Goal: Information Seeking & Learning: Learn about a topic

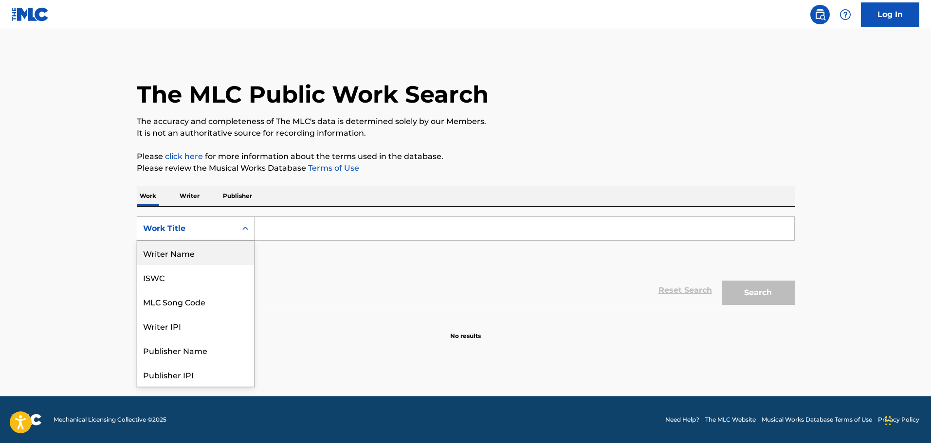
click at [192, 250] on div "Writer Name" at bounding box center [195, 253] width 117 height 24
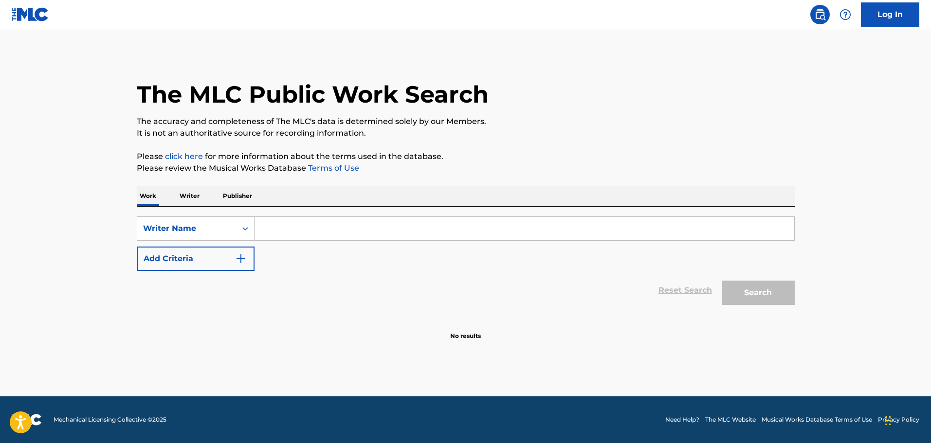
click at [289, 229] on input "Search Form" at bounding box center [525, 228] width 540 height 23
click at [753, 289] on button "Search" at bounding box center [758, 293] width 73 height 24
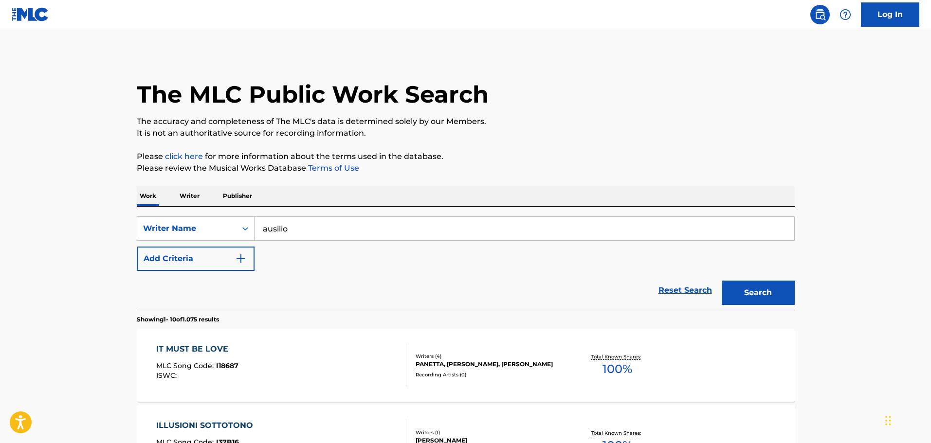
click at [326, 233] on input "ausilio" at bounding box center [525, 228] width 540 height 23
type input "[PERSON_NAME]"
click at [722, 281] on button "Search" at bounding box center [758, 293] width 73 height 24
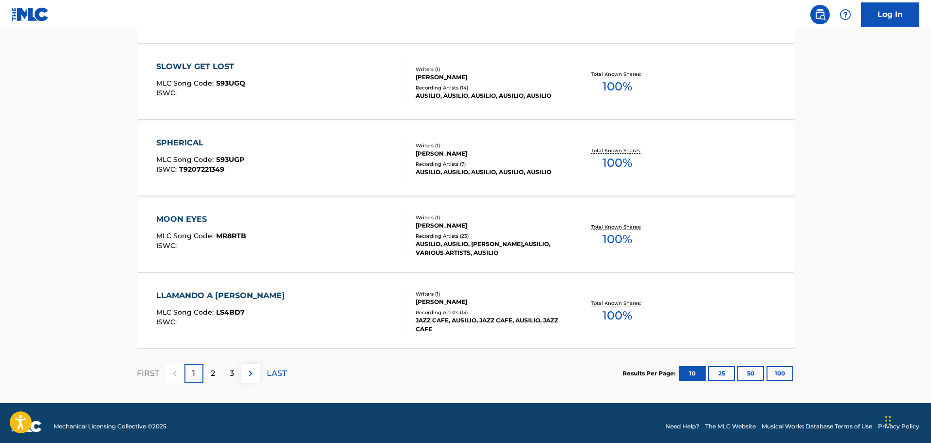
scroll to position [748, 0]
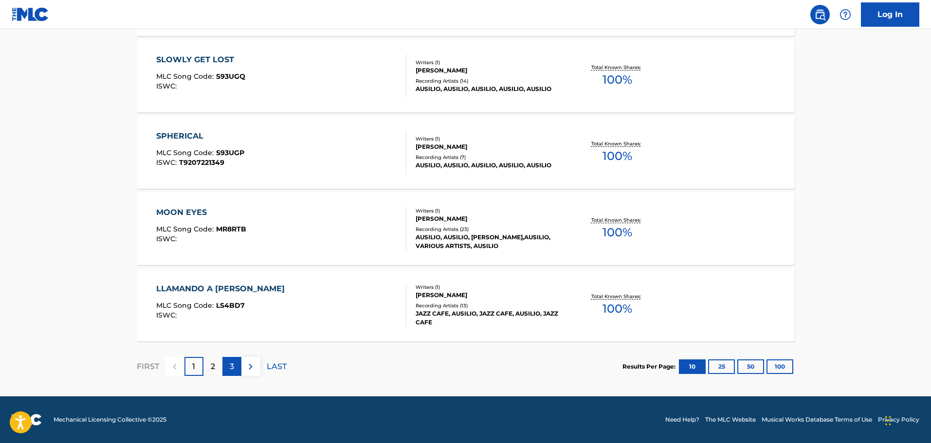
click at [231, 366] on p "3" at bounding box center [232, 367] width 4 height 12
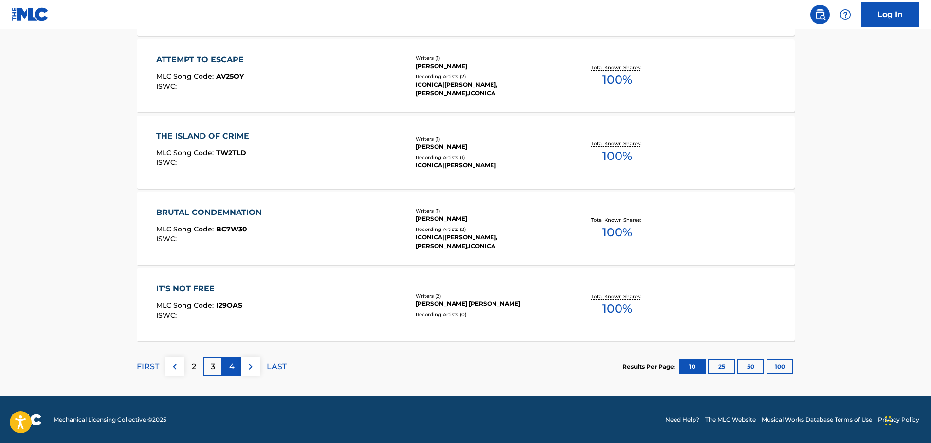
click at [234, 368] on p "4" at bounding box center [231, 367] width 5 height 12
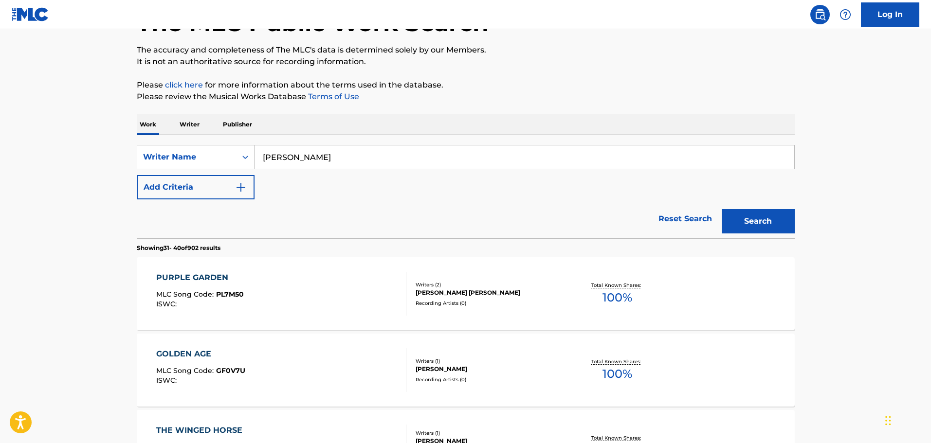
scroll to position [146, 0]
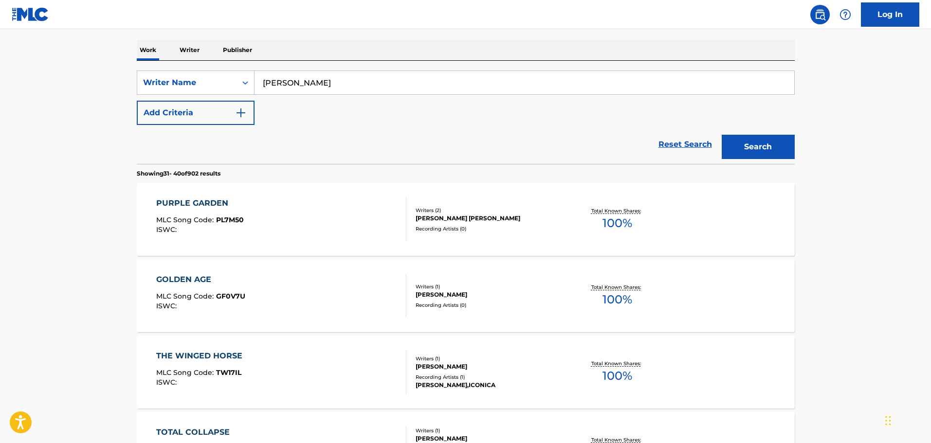
click at [200, 201] on div "PURPLE GARDEN" at bounding box center [200, 204] width 88 height 12
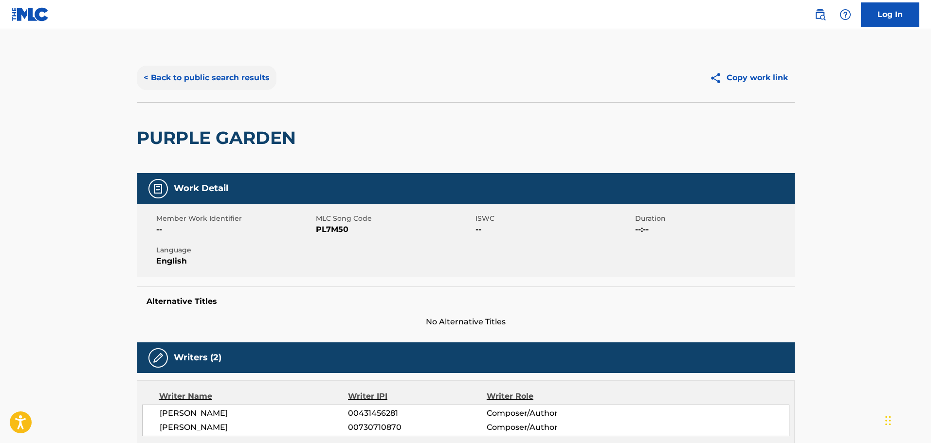
click at [183, 74] on button "< Back to public search results" at bounding box center [207, 78] width 140 height 24
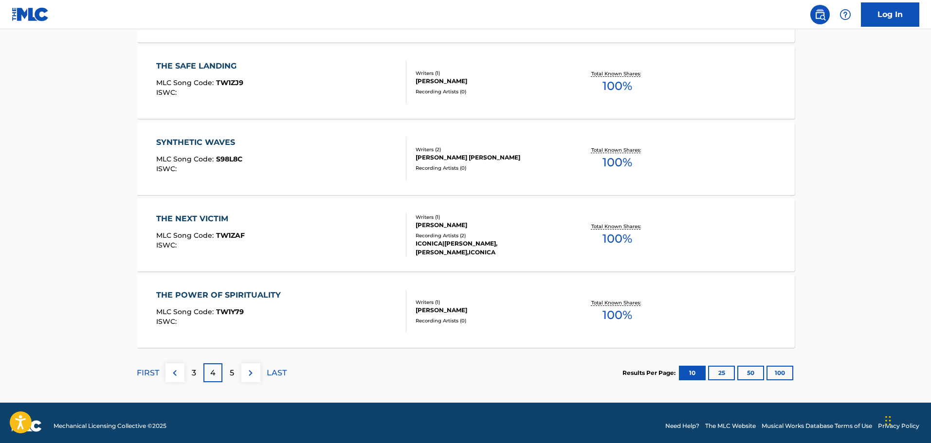
scroll to position [748, 0]
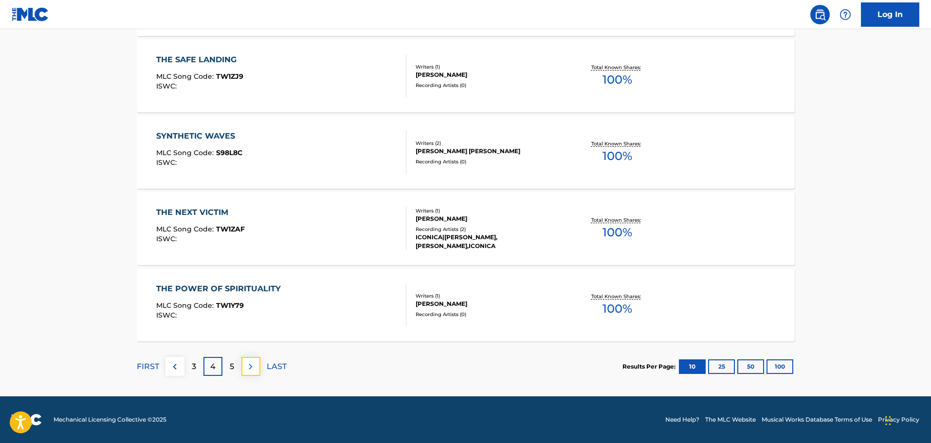
click at [251, 367] on img at bounding box center [251, 367] width 12 height 12
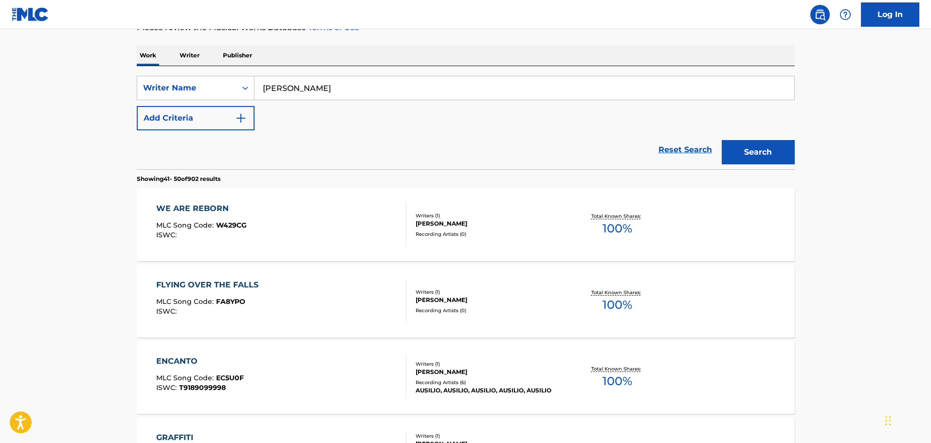
scroll to position [389, 0]
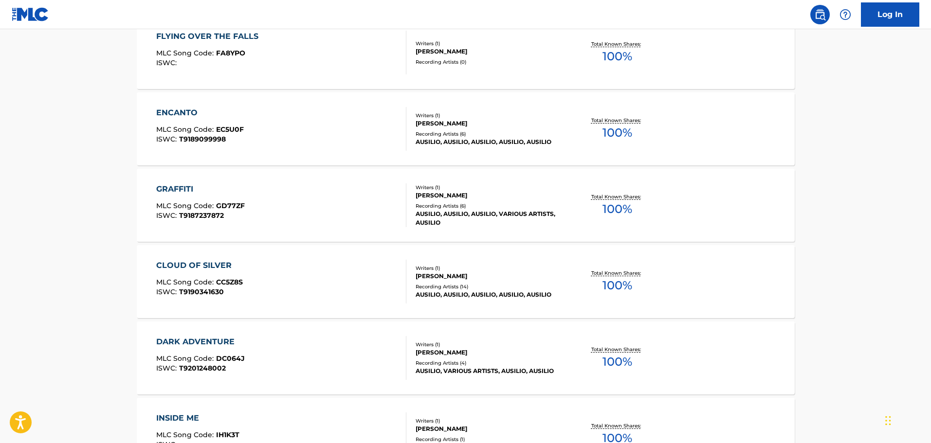
click at [185, 186] on div "GRAFFITI" at bounding box center [200, 190] width 89 height 12
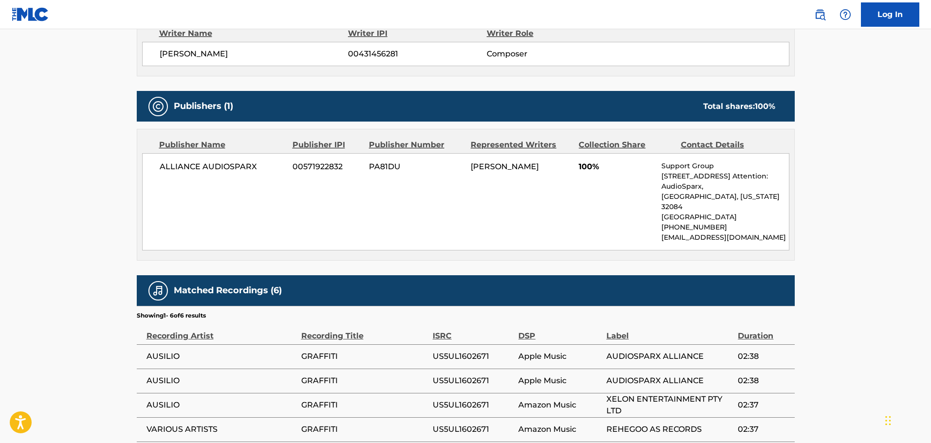
scroll to position [257, 0]
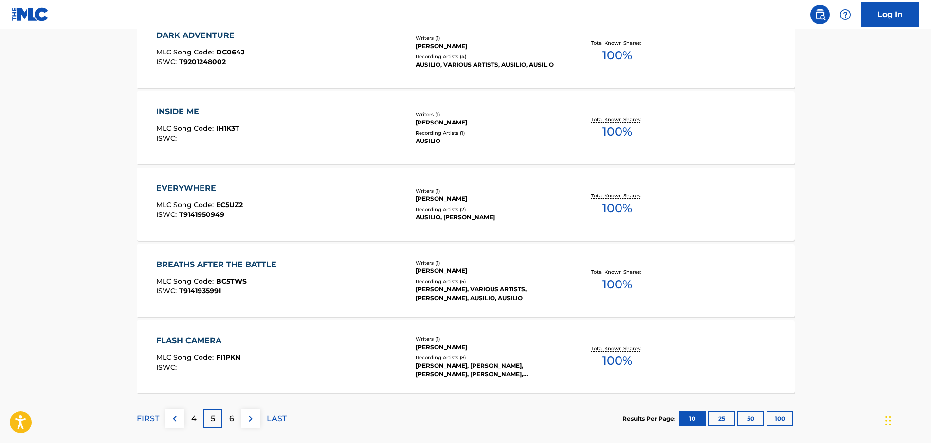
scroll to position [748, 0]
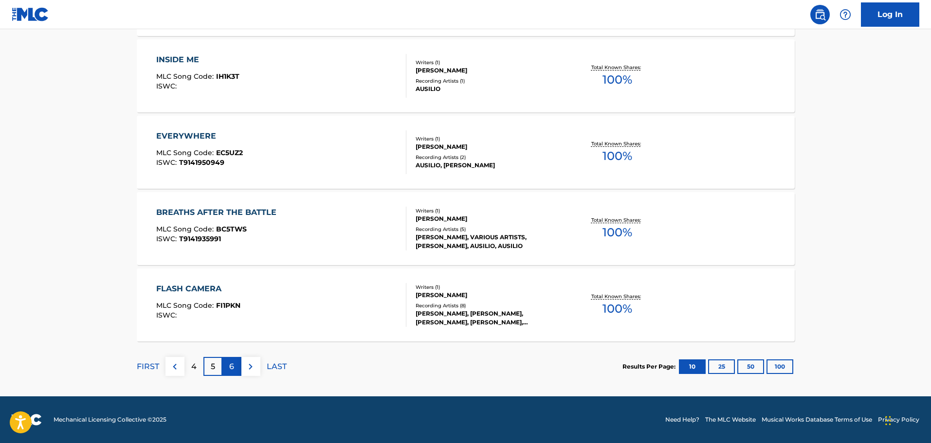
click at [231, 370] on p "6" at bounding box center [231, 367] width 5 height 12
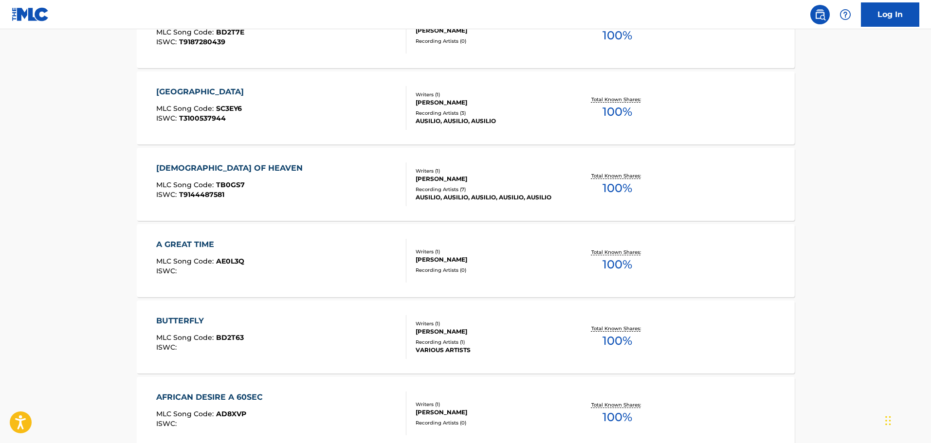
scroll to position [730, 0]
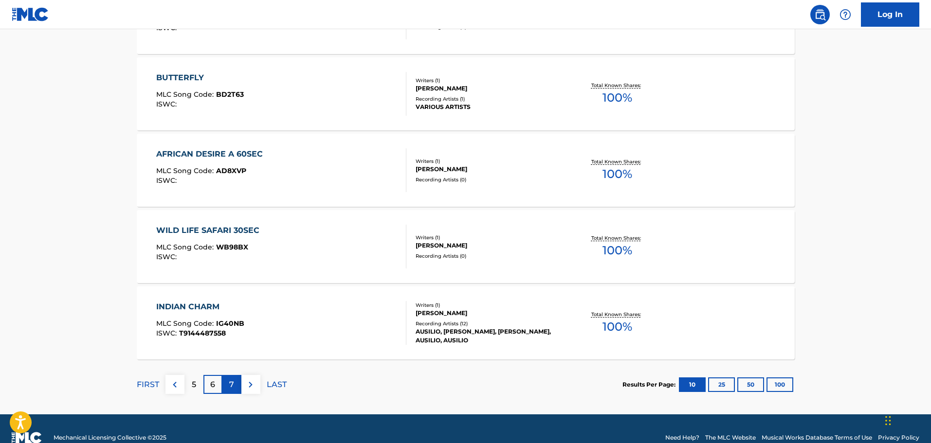
click at [235, 386] on div "7" at bounding box center [231, 384] width 19 height 19
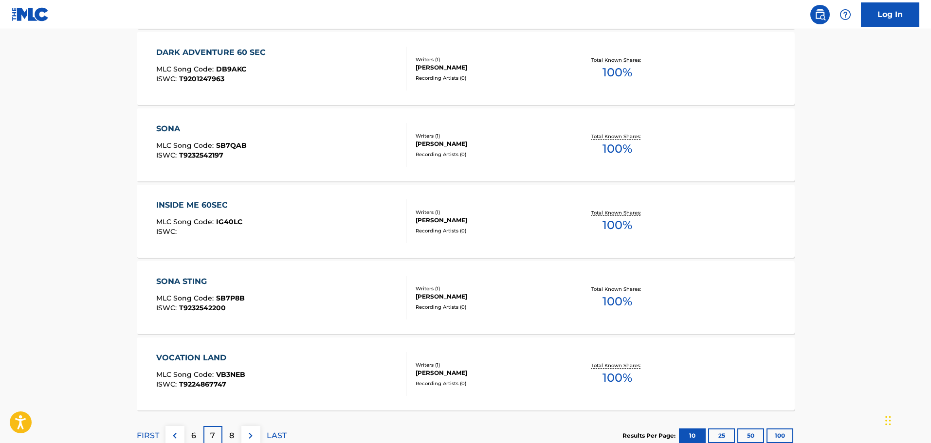
scroll to position [748, 0]
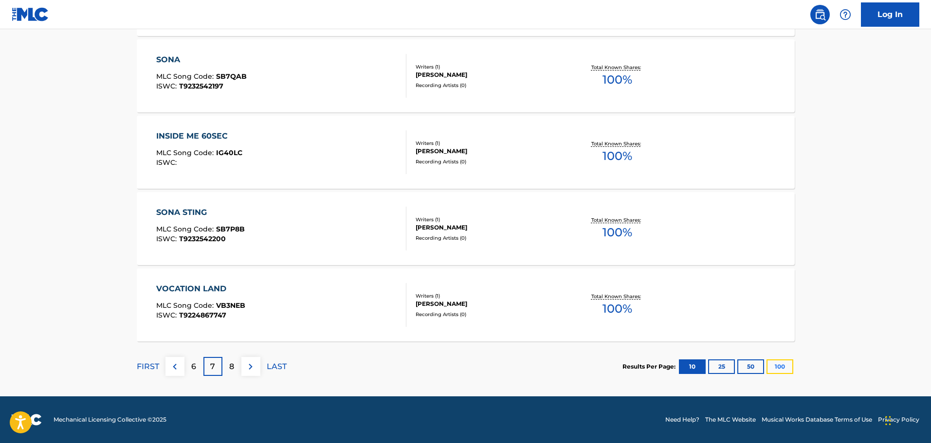
click at [785, 370] on button "100" at bounding box center [780, 367] width 27 height 15
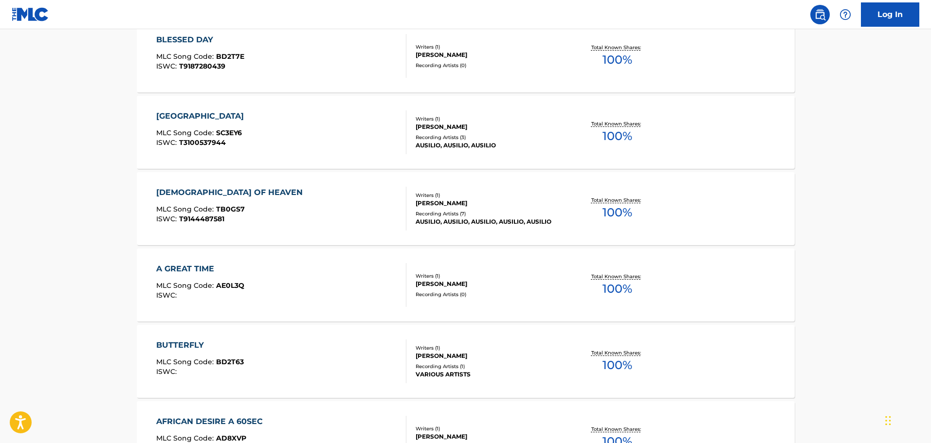
scroll to position [4576, 0]
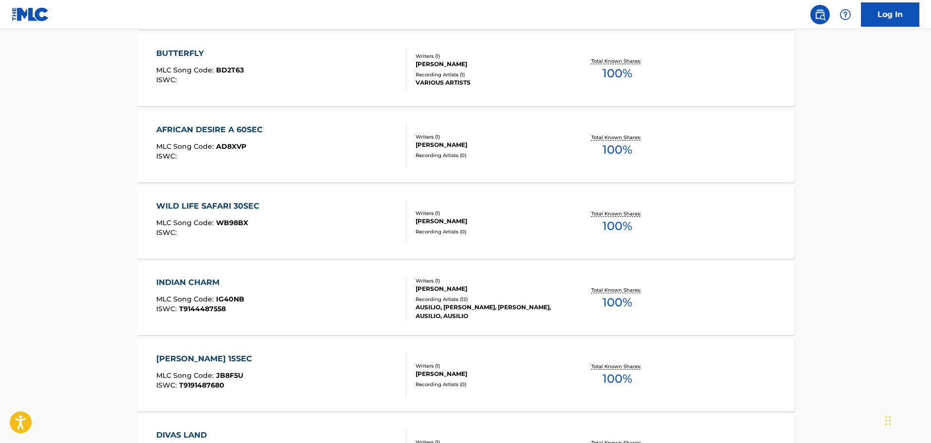
click at [196, 283] on div "INDIAN CHARM" at bounding box center [200, 283] width 88 height 12
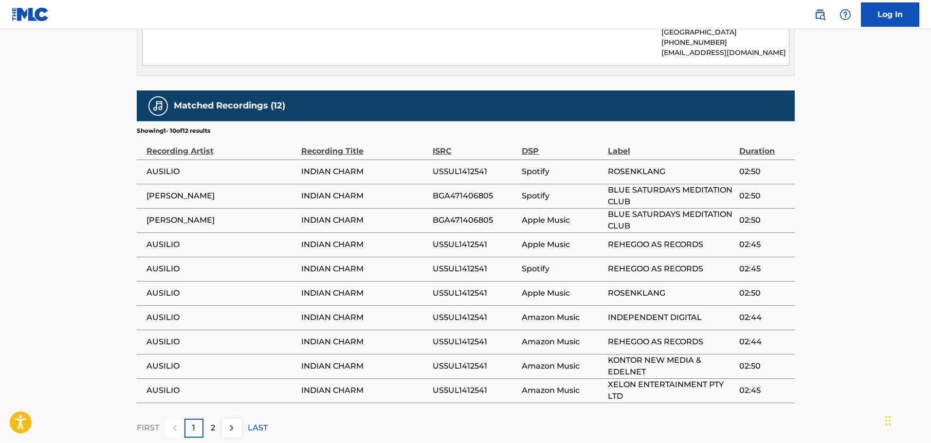
scroll to position [585, 0]
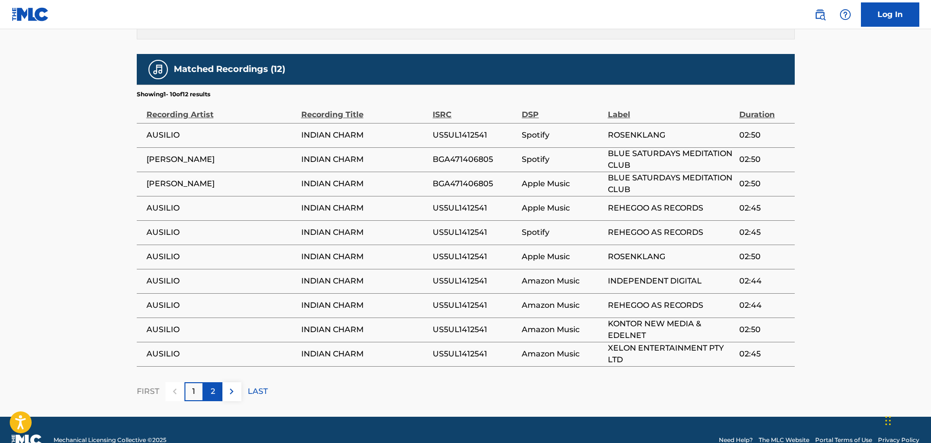
click at [211, 386] on p "2" at bounding box center [213, 392] width 4 height 12
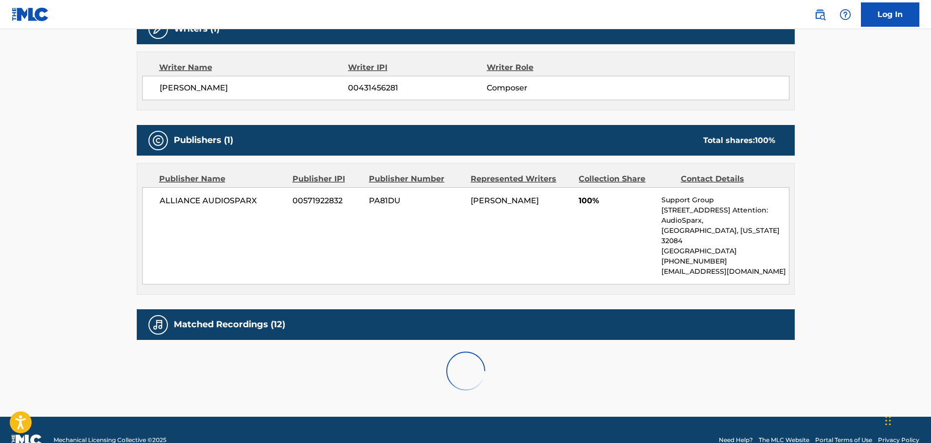
scroll to position [390, 0]
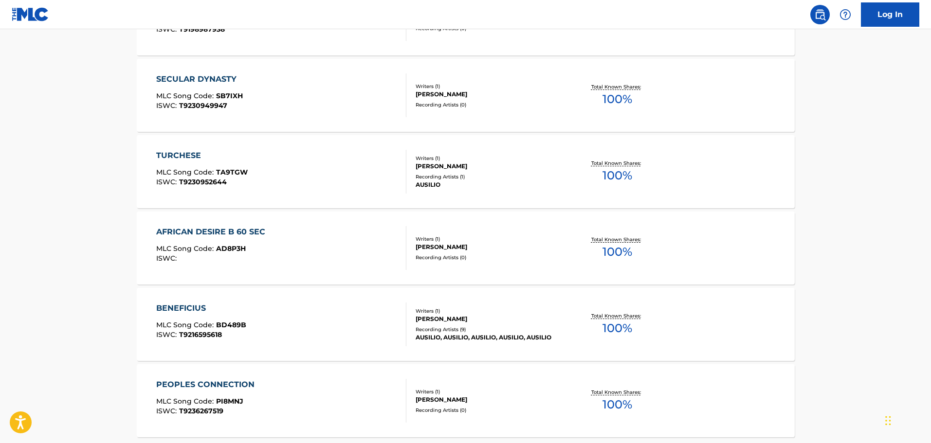
scroll to position [7627, 0]
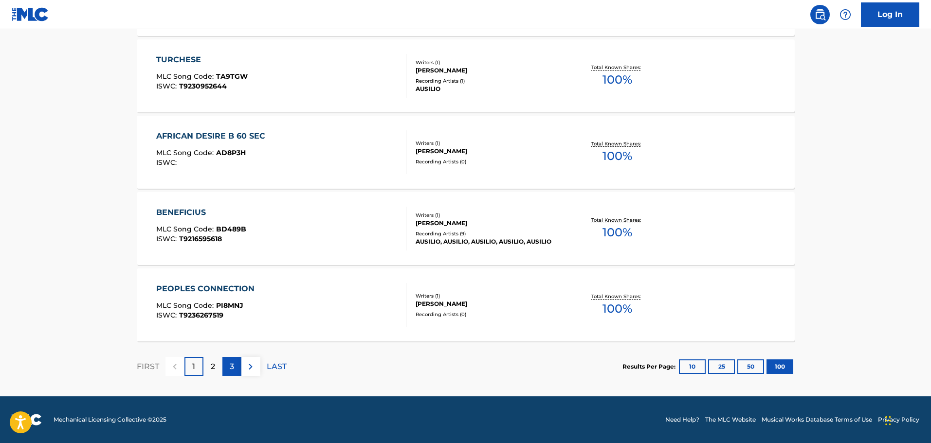
click at [234, 367] on p "3" at bounding box center [232, 367] width 4 height 12
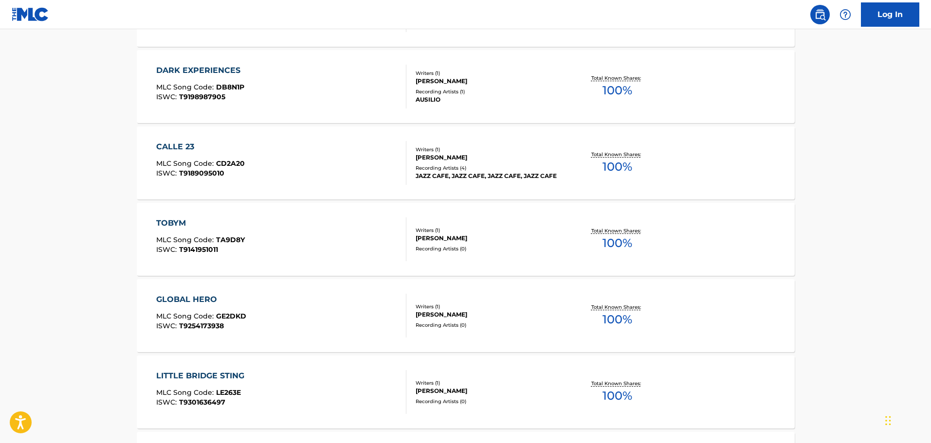
scroll to position [925, 0]
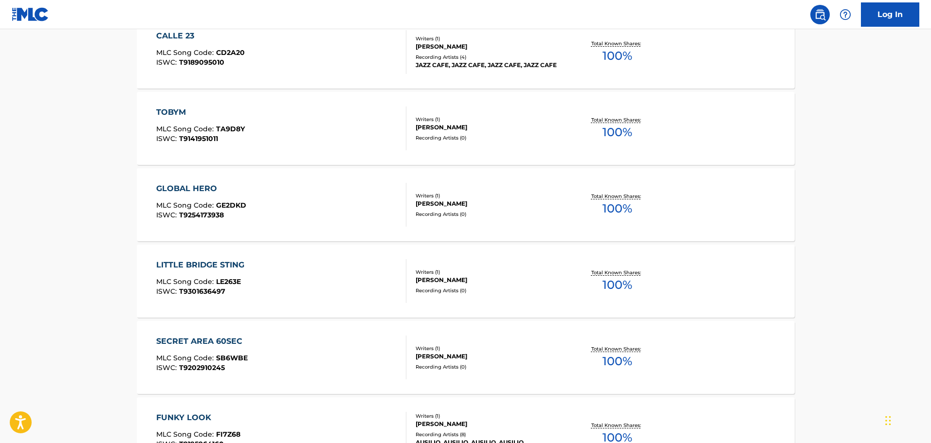
click at [200, 191] on div "GLOBAL HERO" at bounding box center [201, 189] width 90 height 12
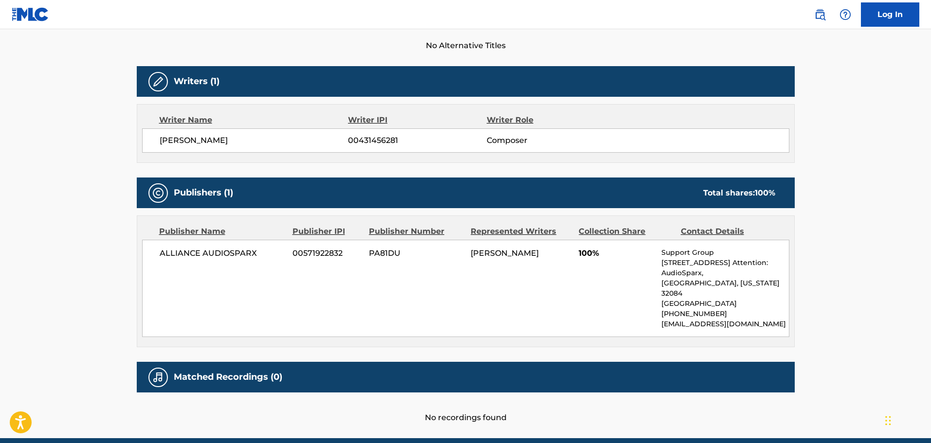
scroll to position [298, 0]
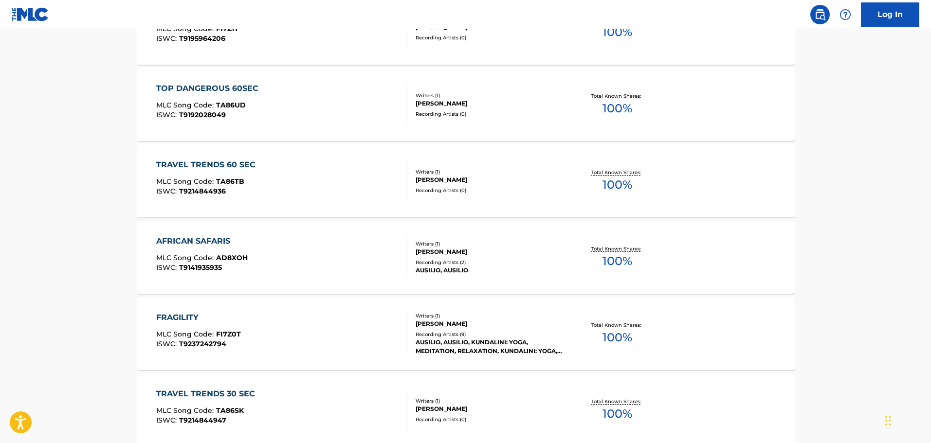
scroll to position [3725, 0]
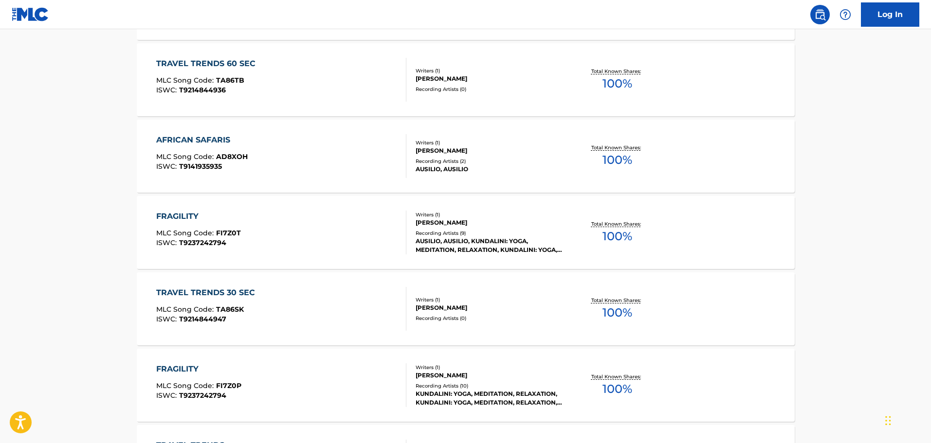
click at [206, 141] on div "AFRICAN SAFARIS" at bounding box center [202, 140] width 92 height 12
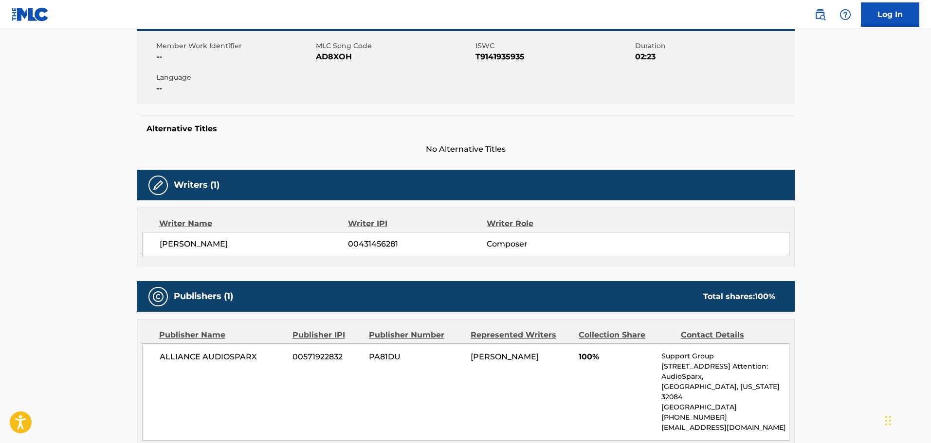
scroll to position [354, 0]
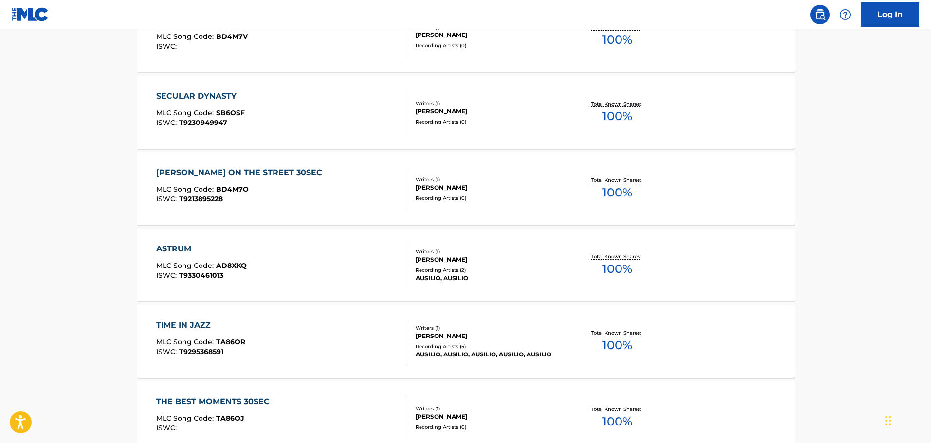
scroll to position [4578, 0]
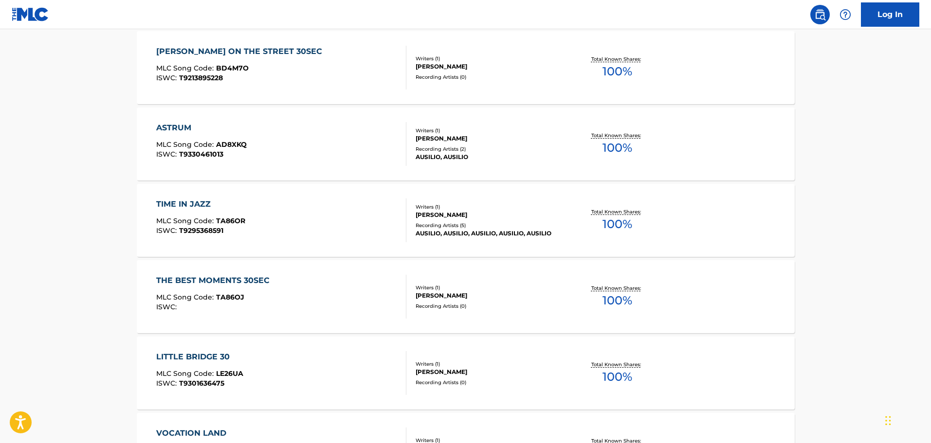
click at [190, 356] on div "LITTLE BRIDGE 30" at bounding box center [199, 357] width 87 height 12
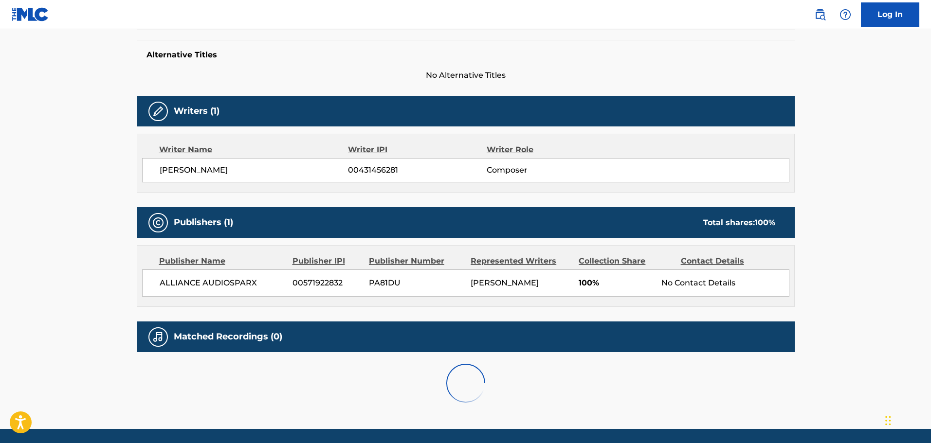
scroll to position [298, 0]
